Goal: Task Accomplishment & Management: Complete application form

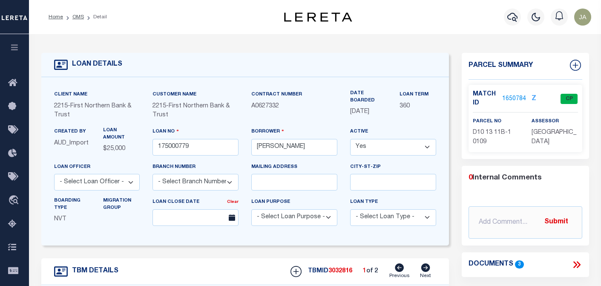
select select "Escrow"
click at [512, 15] on icon "button" at bounding box center [512, 17] width 10 height 10
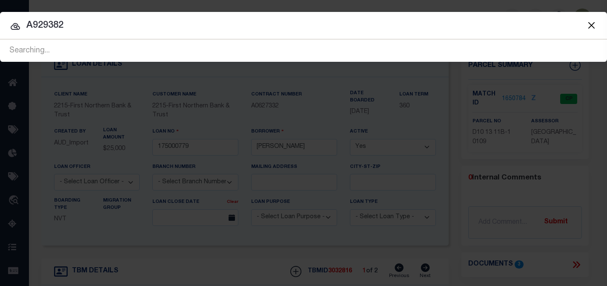
type input "A929382"
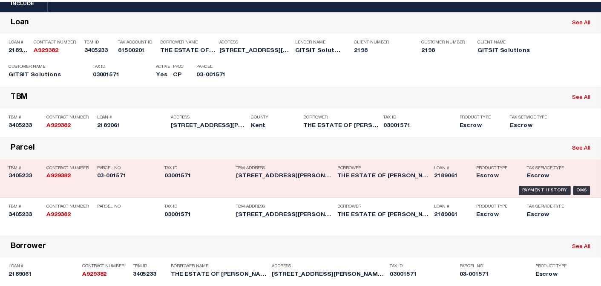
scroll to position [43, 0]
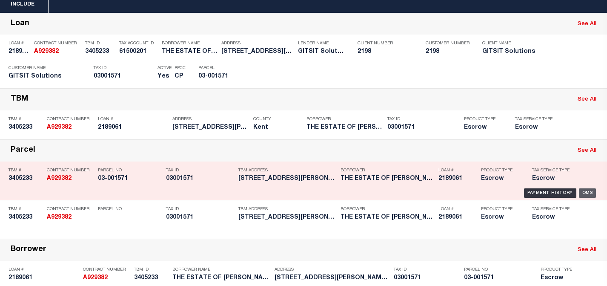
click at [582, 190] on div "OMS" at bounding box center [587, 192] width 17 height 9
type input "2189061"
type input "THE ESTATE OF [PERSON_NAME]"
select select
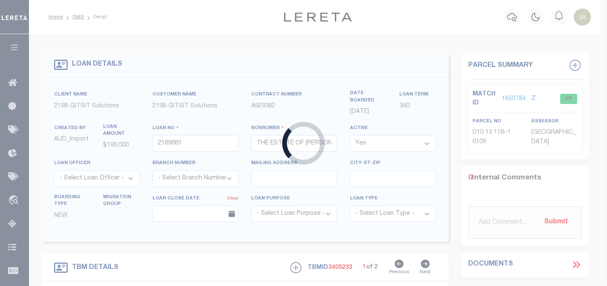
type input "[STREET_ADDRESS][PERSON_NAME]"
select select
type input "[PERSON_NAME] MD 21678"
select select
type textarea "8/20/25"
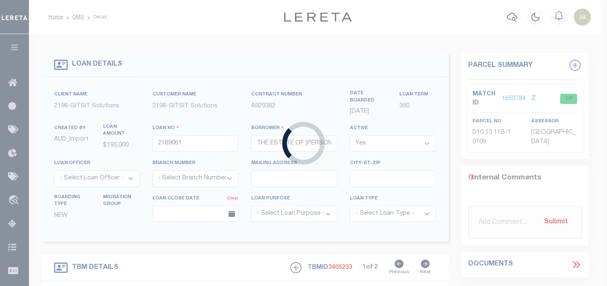
select select "16881"
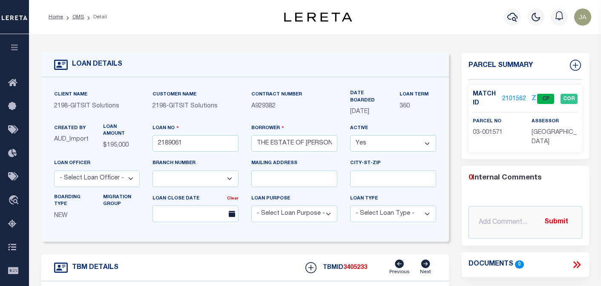
click at [510, 98] on link "2101562" at bounding box center [514, 99] width 24 height 9
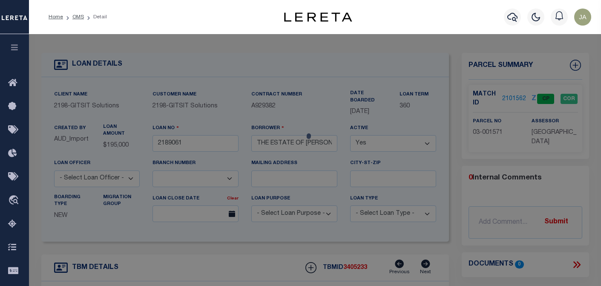
select select "AS"
checkbox input "false"
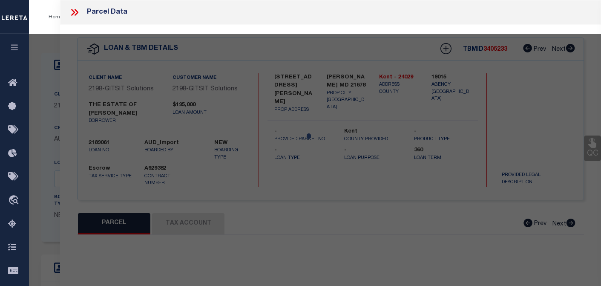
select select "CP"
type input "GITSIT SOLUTIONS LLC TRUSTEE"
select select "AGW"
select select "ADD"
type input "[STREET_ADDRESS][PERSON_NAME]"
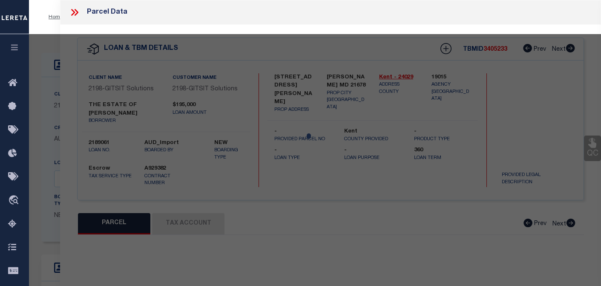
type input "[PERSON_NAME] MD 21678"
type textarea "LOT 0.375 AC [STREET_ADDRESS][PERSON_NAME]"
type textarea "UPDATE TAX ID FROM 03-001571 TO 03001571"
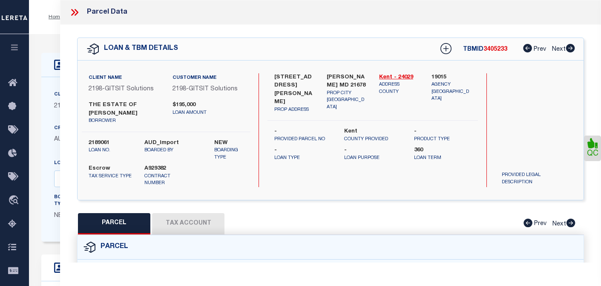
click at [196, 223] on button "Tax Account" at bounding box center [188, 223] width 72 height 21
select select "100"
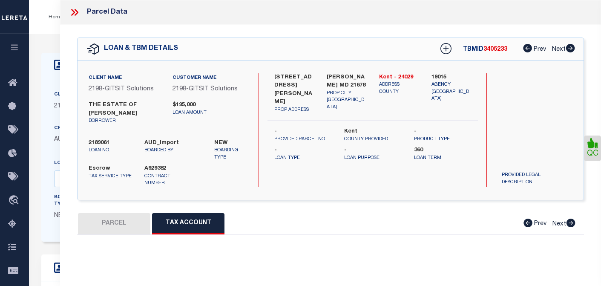
select select "100"
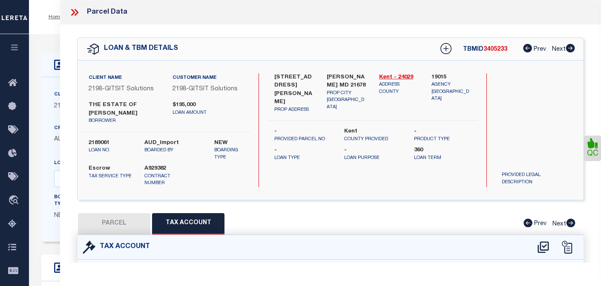
click at [74, 10] on icon at bounding box center [74, 12] width 11 height 11
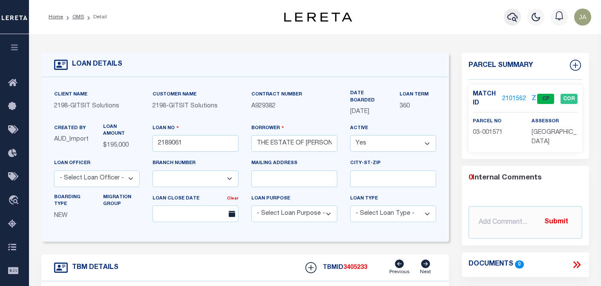
click at [510, 19] on icon "button" at bounding box center [512, 17] width 10 height 10
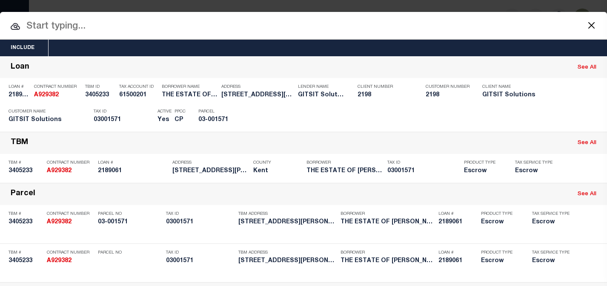
click at [406, 26] on input "text" at bounding box center [303, 26] width 607 height 15
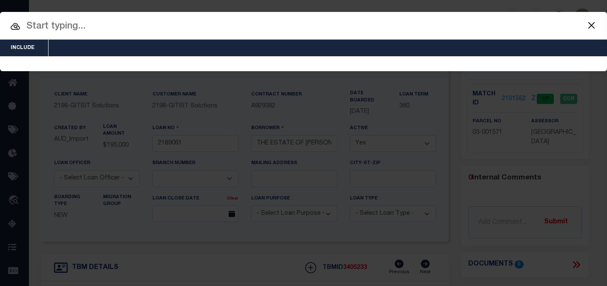
click at [349, 27] on input "text" at bounding box center [303, 26] width 607 height 15
click at [0, 0] on div "Loan # 2189061 Contract Number A929382 TBM ID 3405233 Tax Account ID 61500201 2…" at bounding box center [0, 0] width 0 height 0
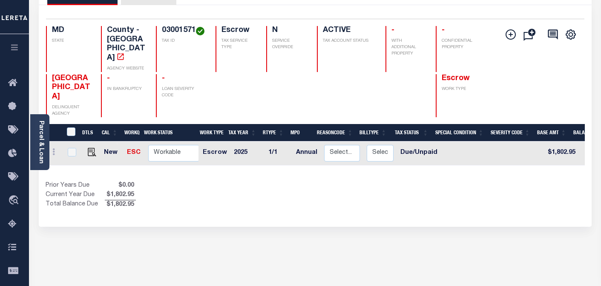
scroll to position [85, 0]
